Goal: Check status: Check status

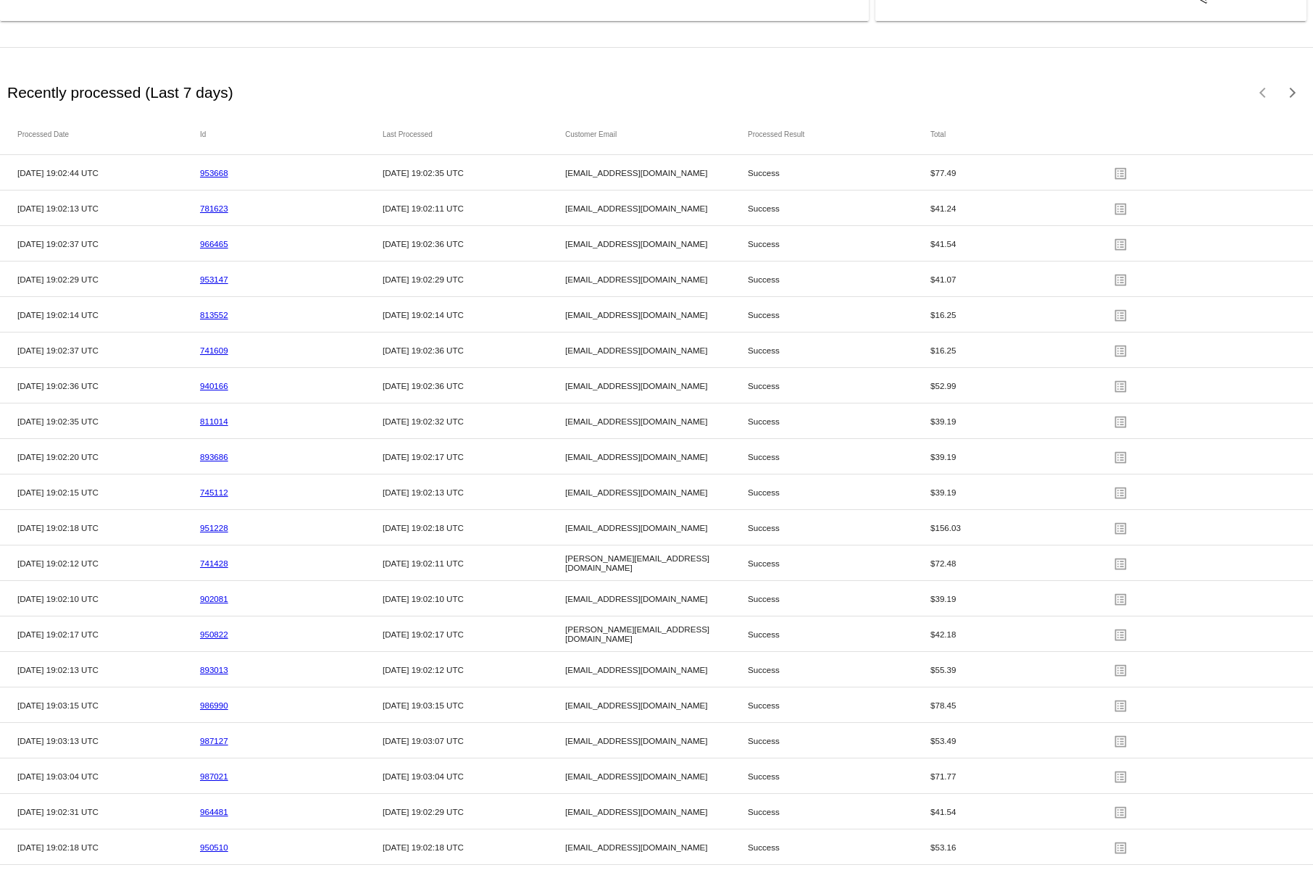
scroll to position [2242, 0]
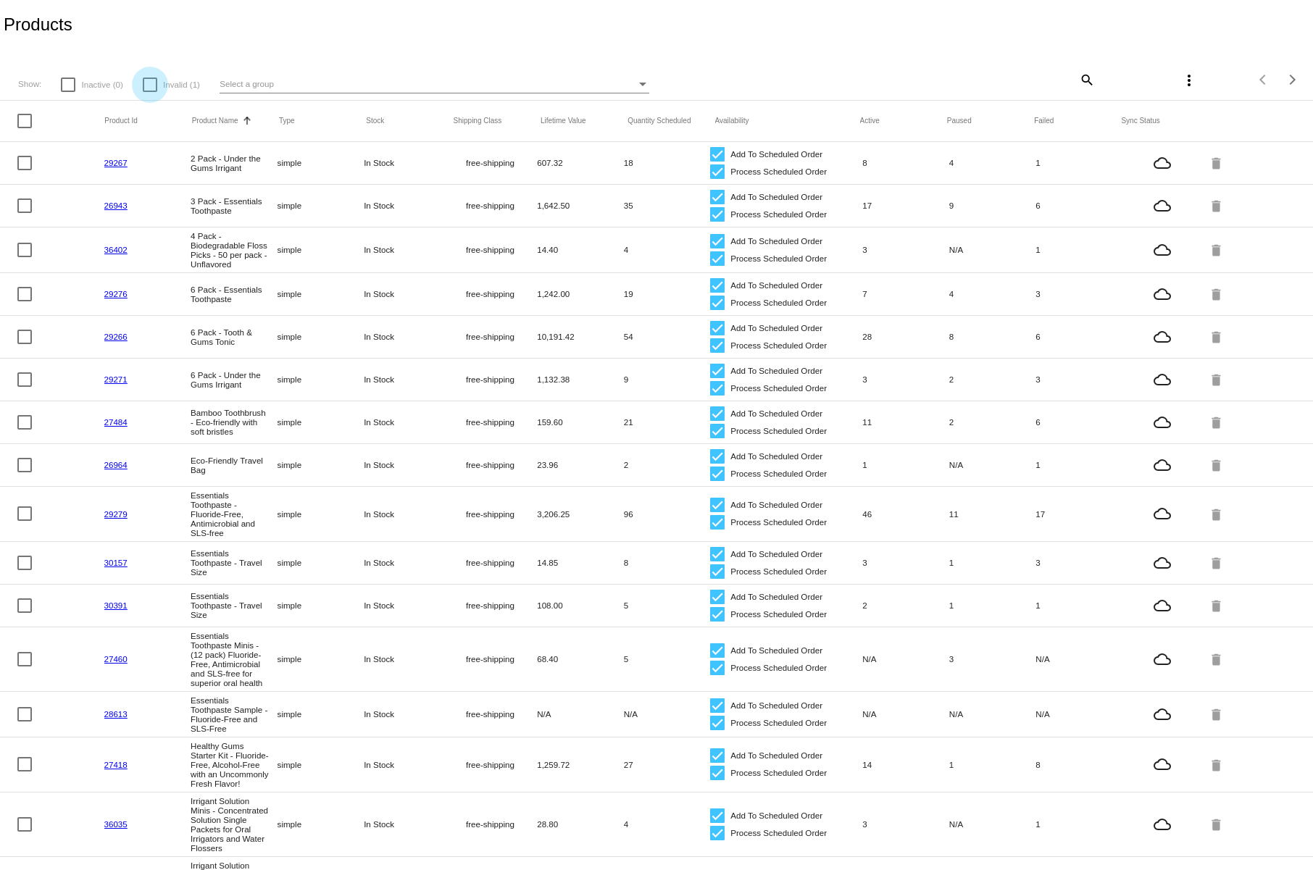
click at [147, 84] on div at bounding box center [150, 85] width 14 height 14
click at [149, 92] on input "Invalid (1)" at bounding box center [149, 92] width 1 height 1
checkbox input "true"
